Goal: Task Accomplishment & Management: Manage account settings

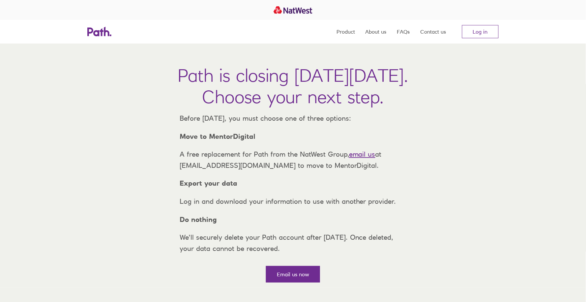
click at [313, 171] on p "A free replacement for Path from the NatWest Group, email us at support@path.co…" at bounding box center [292, 160] width 237 height 22
click at [311, 242] on p "We’ll securely delete your Path account after Thursday, 6 November 2025. Once d…" at bounding box center [292, 243] width 237 height 22
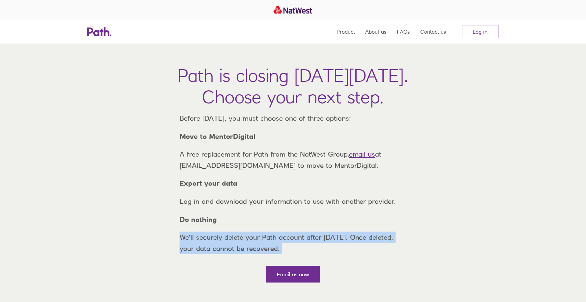
click at [311, 242] on p "We’ll securely delete your Path account after Thursday, 6 November 2025. Once d…" at bounding box center [292, 243] width 237 height 22
click at [327, 249] on p "We’ll securely delete your Path account after Thursday, 6 November 2025. Once d…" at bounding box center [292, 243] width 237 height 22
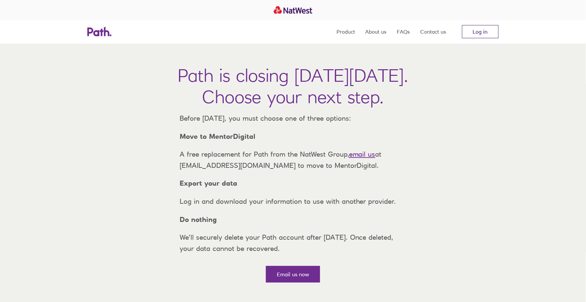
click at [481, 30] on link "Log in" at bounding box center [480, 31] width 37 height 13
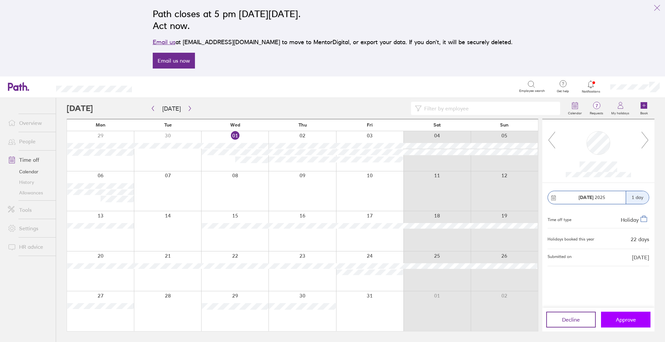
click at [498, 256] on span "Approve" at bounding box center [625, 320] width 20 height 6
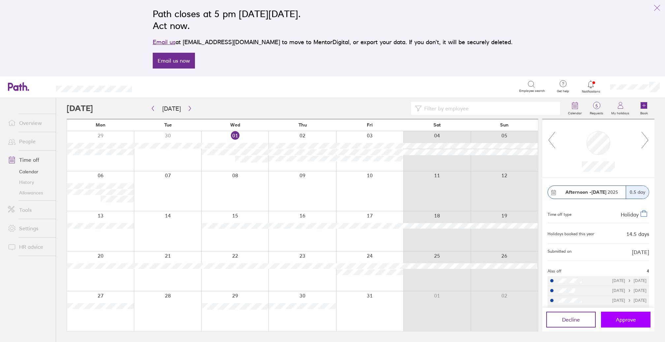
click at [498, 256] on span "Approve" at bounding box center [625, 320] width 20 height 6
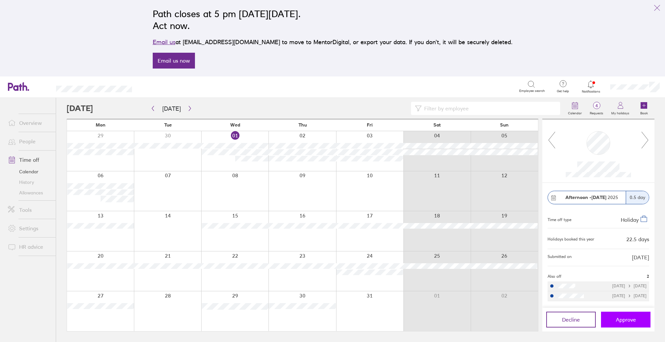
click at [498, 256] on span "Approve" at bounding box center [625, 320] width 20 height 6
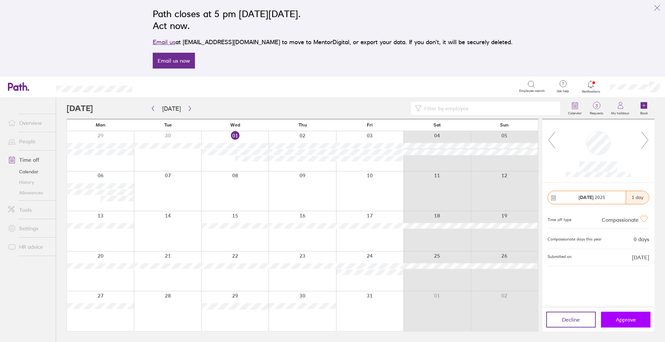
click at [498, 256] on span "Approve" at bounding box center [625, 320] width 20 height 6
click at [498, 256] on button "Approve" at bounding box center [625, 320] width 49 height 16
